Goal: Transaction & Acquisition: Purchase product/service

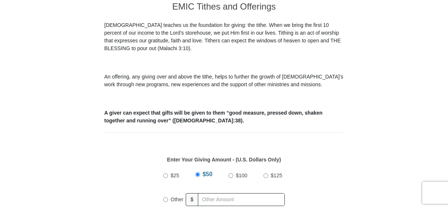
scroll to position [258, 0]
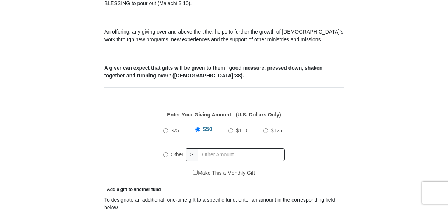
click at [165, 128] on input "$25" at bounding box center [165, 130] width 5 height 5
radio input "true"
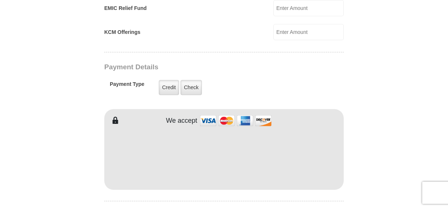
scroll to position [552, 0]
click at [167, 79] on label "Credit" at bounding box center [169, 86] width 20 height 15
click at [0, 0] on input "Credit" at bounding box center [0, 0] width 0 height 0
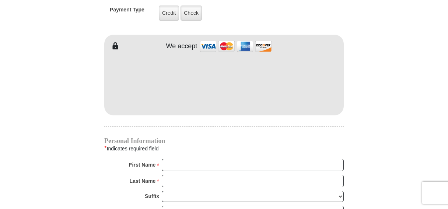
scroll to position [662, 0]
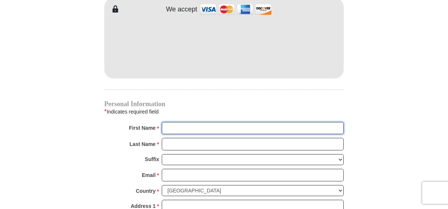
click at [217, 122] on input "First Name *" at bounding box center [253, 128] width 182 height 13
type input "Hyson"
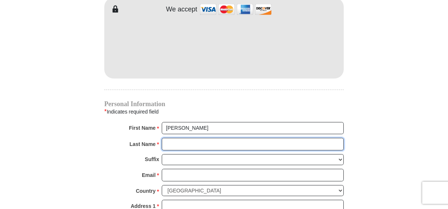
type input "Bullockj"
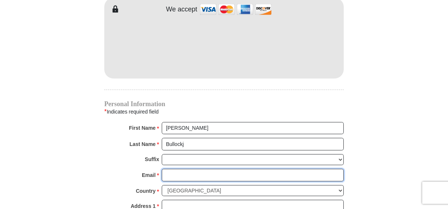
type input "hab6198@gmail.com"
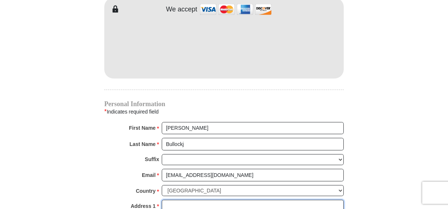
type input "408 Lynn St."
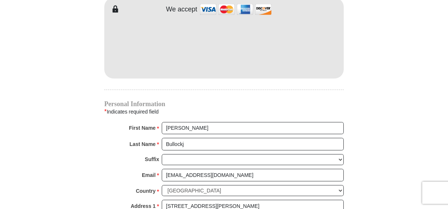
type input "Apt. 1"
type input "King City"
type input "93930"
type input "8315251813"
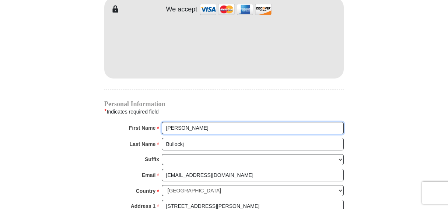
radio input "true"
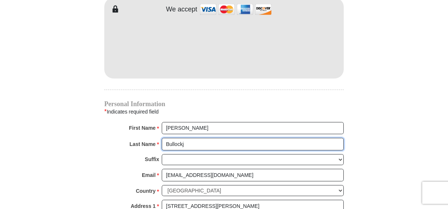
click at [184, 138] on input "Bullockj" at bounding box center [253, 144] width 182 height 13
type input "Bullock"
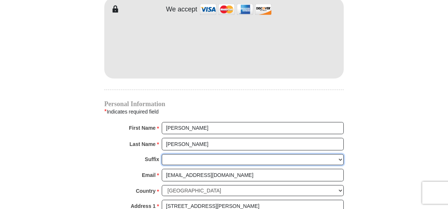
click at [340, 154] on select "Jr Sr I II III IV V VI" at bounding box center [253, 159] width 182 height 11
select select "Sr"
click at [162, 154] on select "Jr Sr I II III IV V VI" at bounding box center [253, 159] width 182 height 11
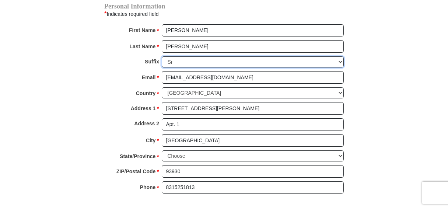
scroll to position [773, 0]
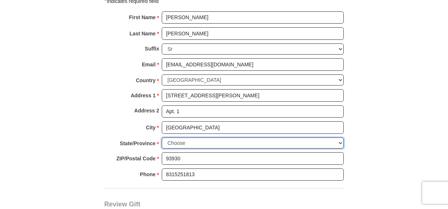
click at [339, 137] on select "Choose Alabama Alaska American Samoa Arizona Arkansas Armed Forces Americas Arm…" at bounding box center [253, 142] width 182 height 11
select select "CA"
click at [162, 137] on select "Choose Alabama Alaska American Samoa Arizona Arkansas Armed Forces Americas Arm…" at bounding box center [253, 142] width 182 height 11
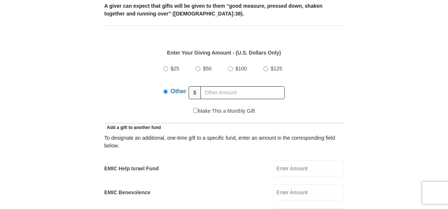
scroll to position [294, 0]
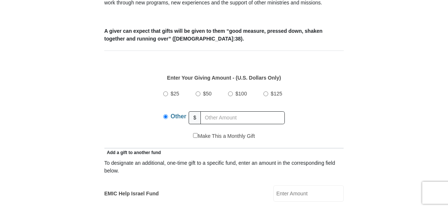
click at [166, 91] on input "$25" at bounding box center [165, 93] width 5 height 5
radio input "true"
click at [166, 90] on input "$25" at bounding box center [165, 92] width 5 height 5
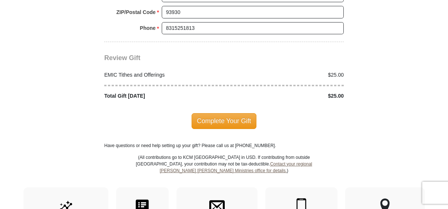
scroll to position [920, 0]
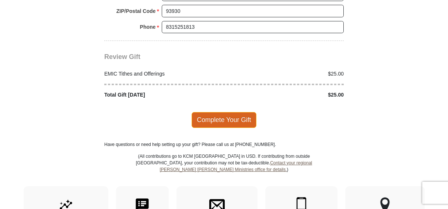
click at [219, 112] on span "Complete Your Gift" at bounding box center [223, 119] width 65 height 15
click at [0, 0] on div at bounding box center [0, 0] width 0 height 0
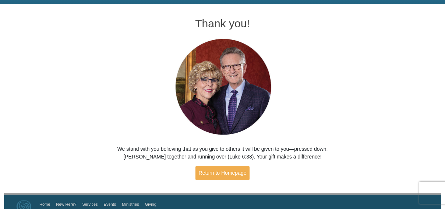
scroll to position [35, 0]
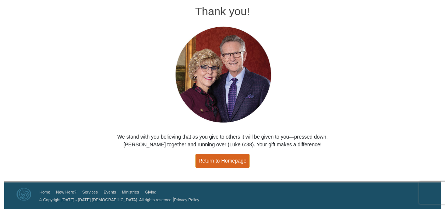
click at [213, 160] on link "Return to Homepage" at bounding box center [222, 160] width 54 height 14
